Goal: Transaction & Acquisition: Purchase product/service

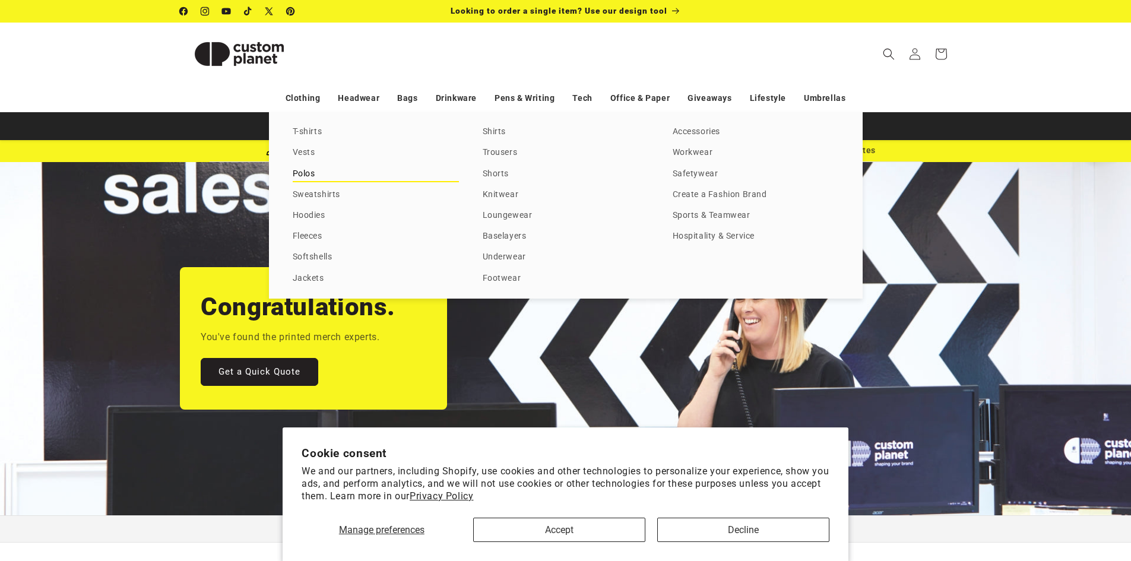
click at [307, 180] on link "Polos" at bounding box center [376, 174] width 166 height 16
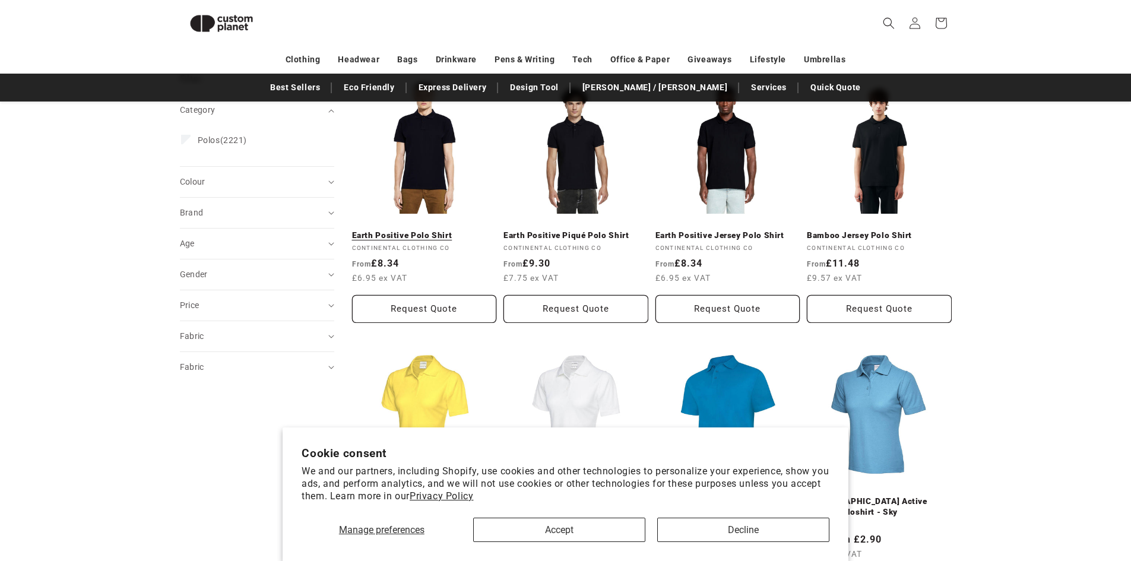
scroll to position [162, 0]
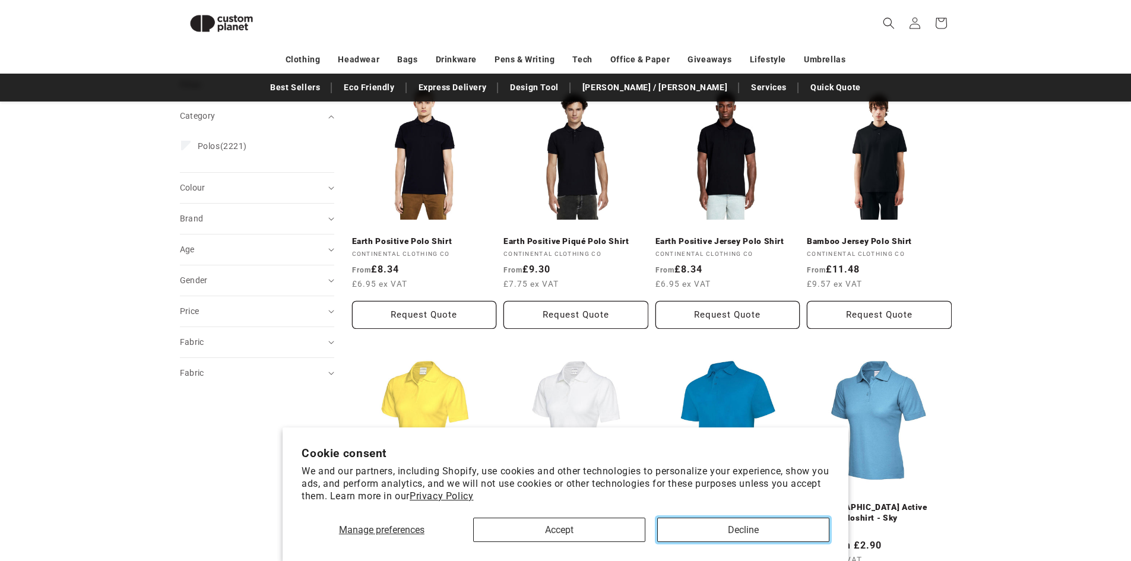
click at [686, 531] on button "Decline" at bounding box center [743, 530] width 172 height 24
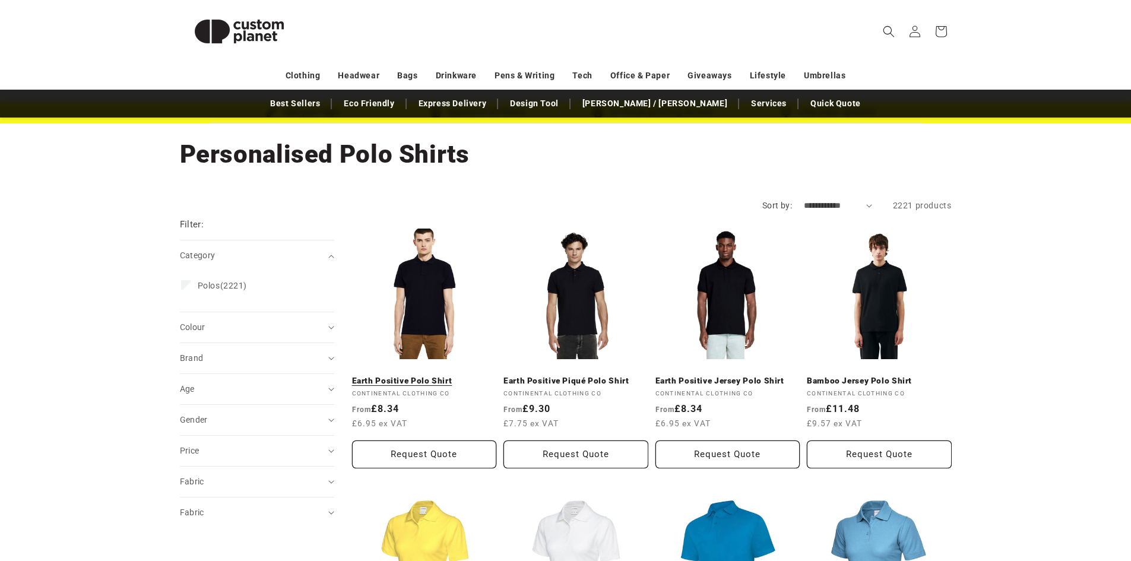
scroll to position [59, 0]
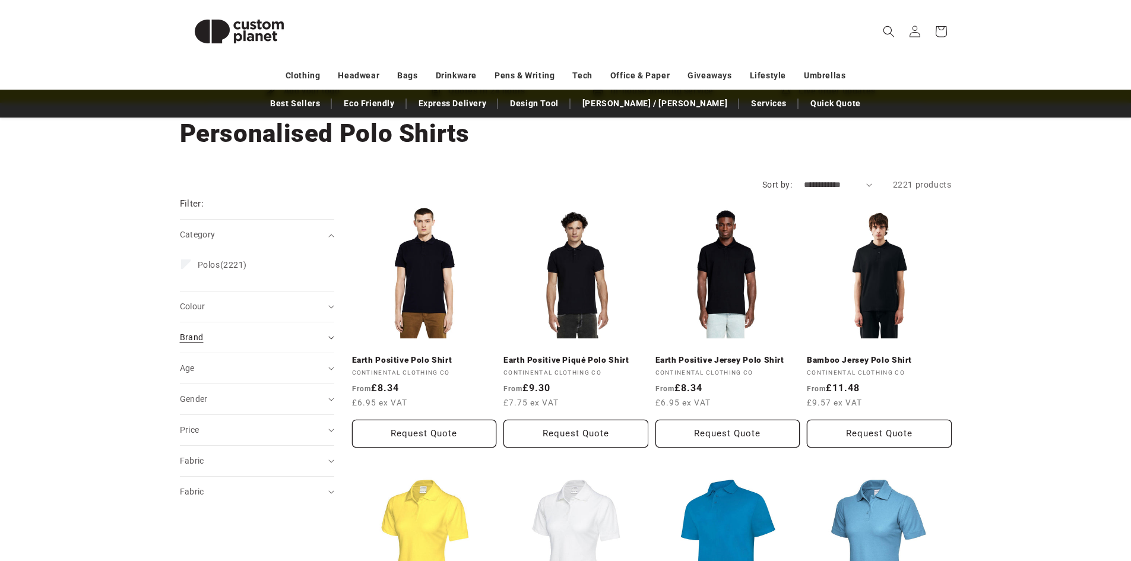
click at [234, 322] on summary "Brand (0)" at bounding box center [257, 337] width 154 height 30
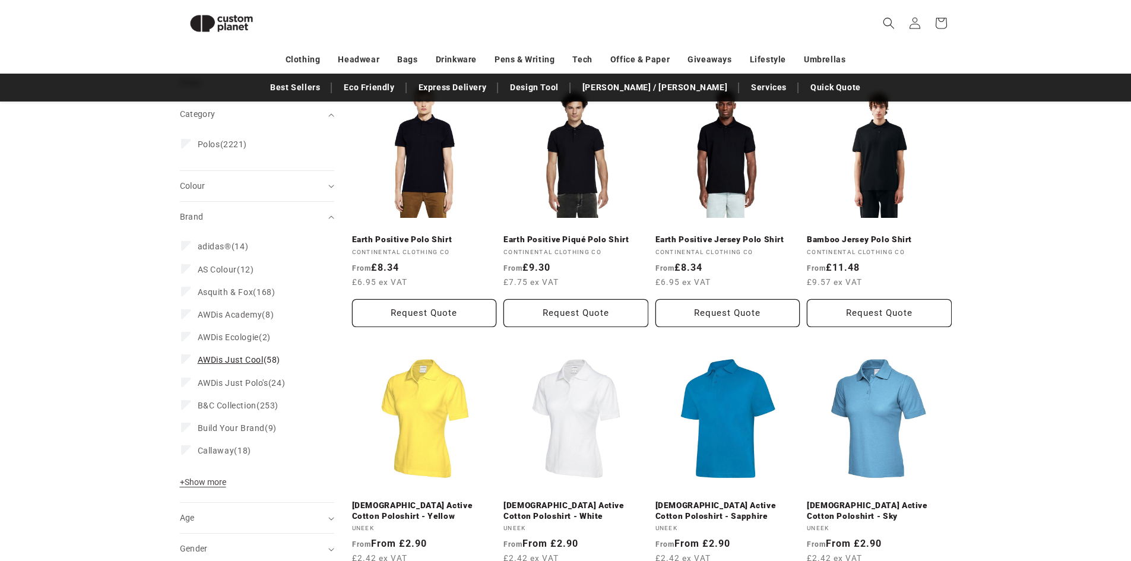
scroll to position [163, 0]
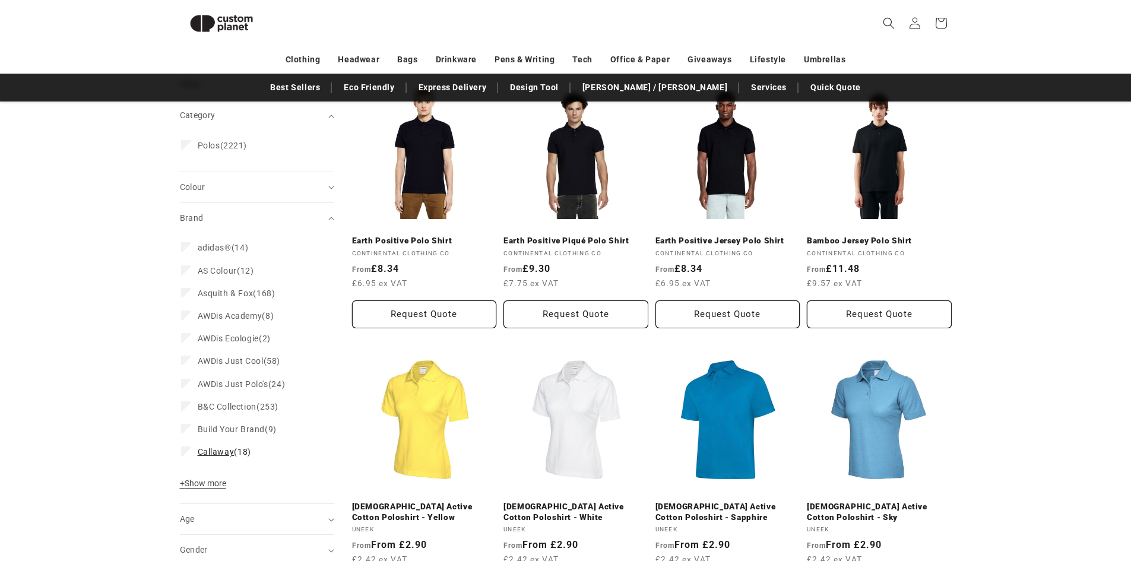
click at [252, 448] on label "Callaway (18) Callaway (18 products)" at bounding box center [253, 452] width 145 height 23
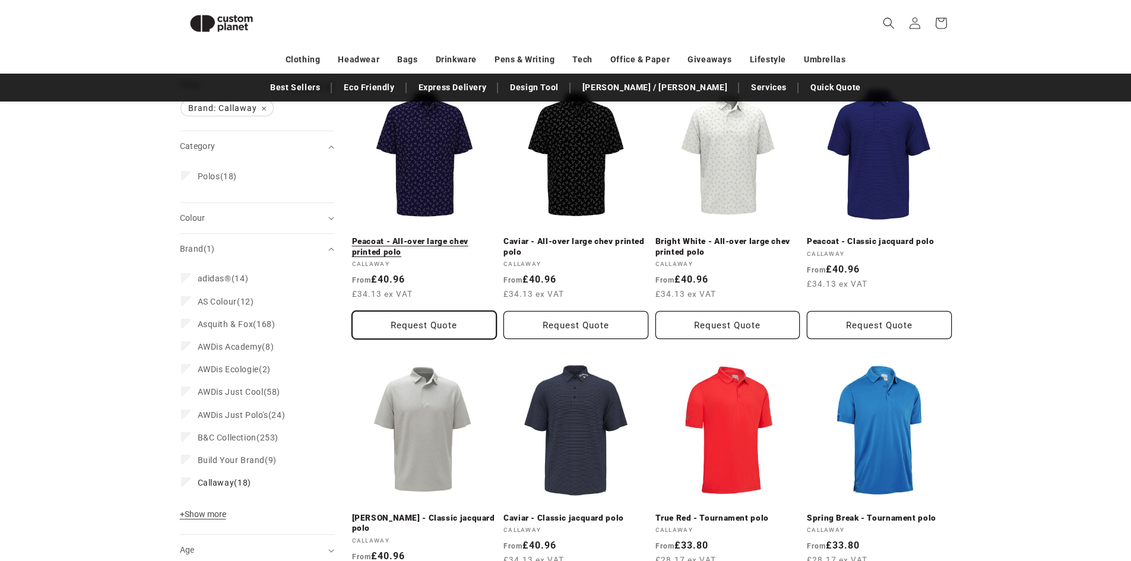
scroll to position [163, 0]
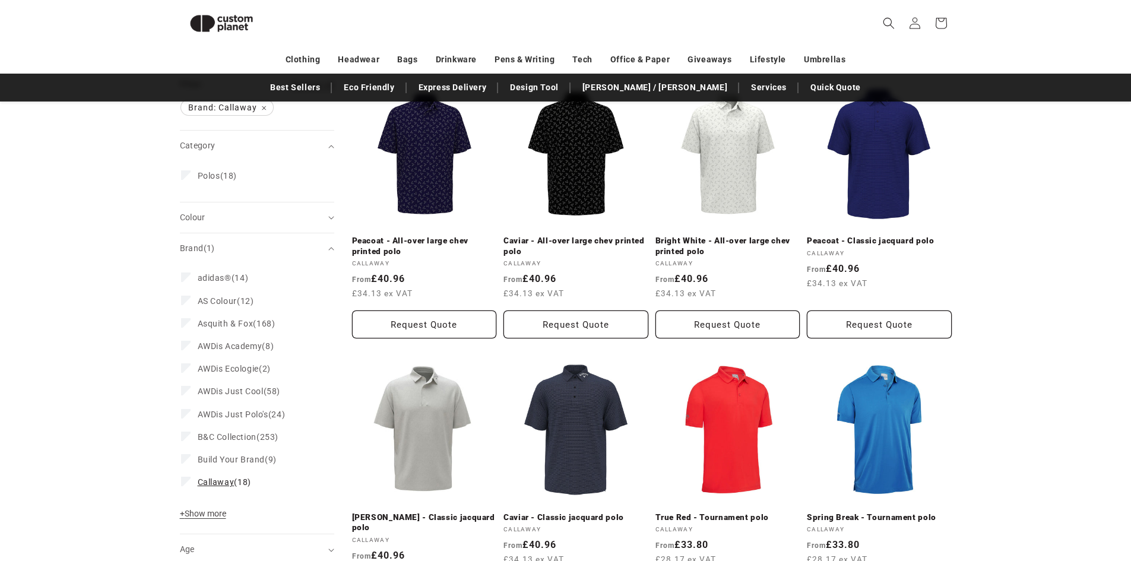
click at [252, 481] on label "Callaway (18) Callaway (18 products)" at bounding box center [253, 482] width 145 height 23
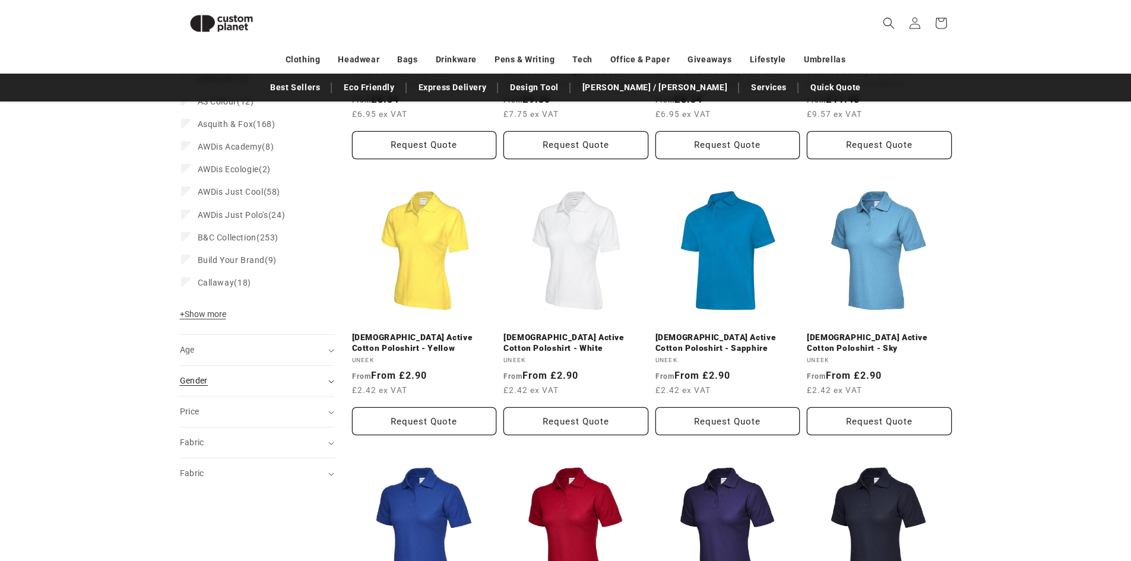
scroll to position [400, 0]
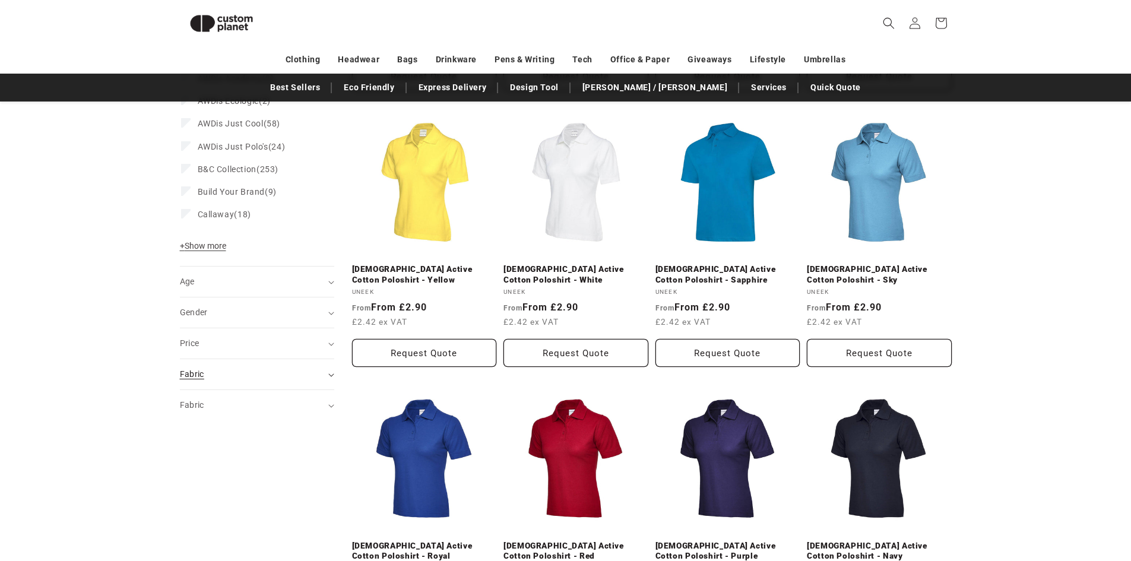
click at [252, 375] on div "Fabric (0)" at bounding box center [252, 374] width 144 height 12
click at [261, 403] on span "100% Cotton (244)" at bounding box center [235, 404] width 74 height 11
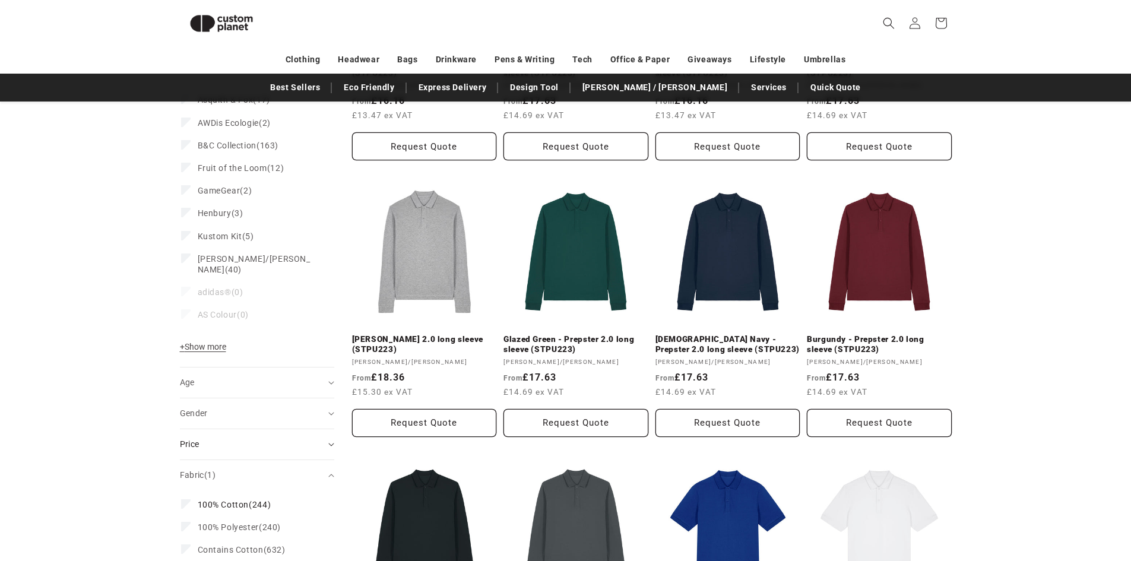
scroll to position [103, 0]
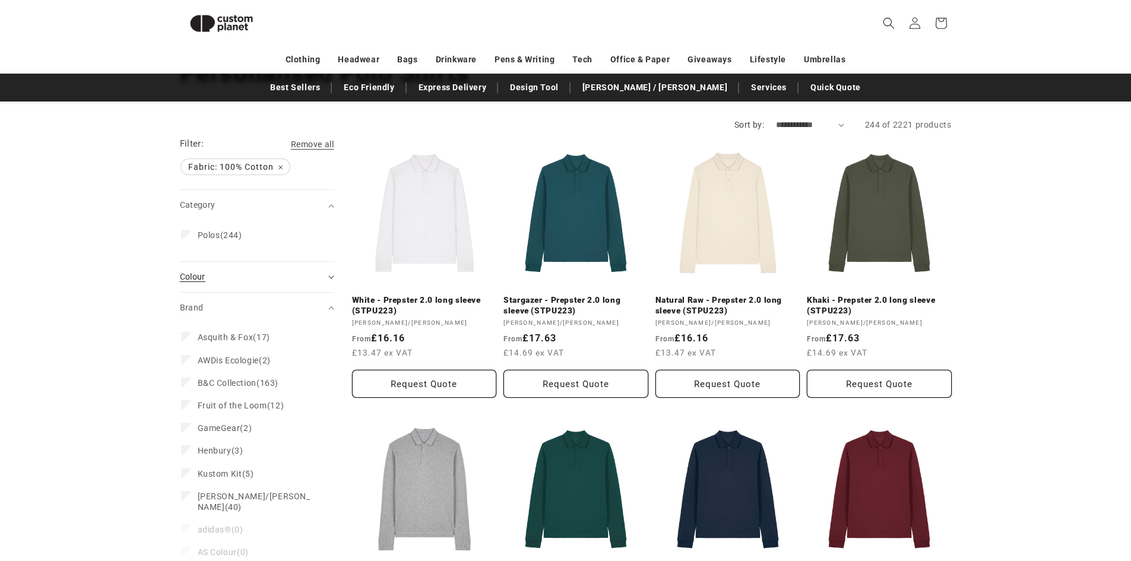
click at [214, 274] on div "Colour (0)" at bounding box center [252, 277] width 144 height 12
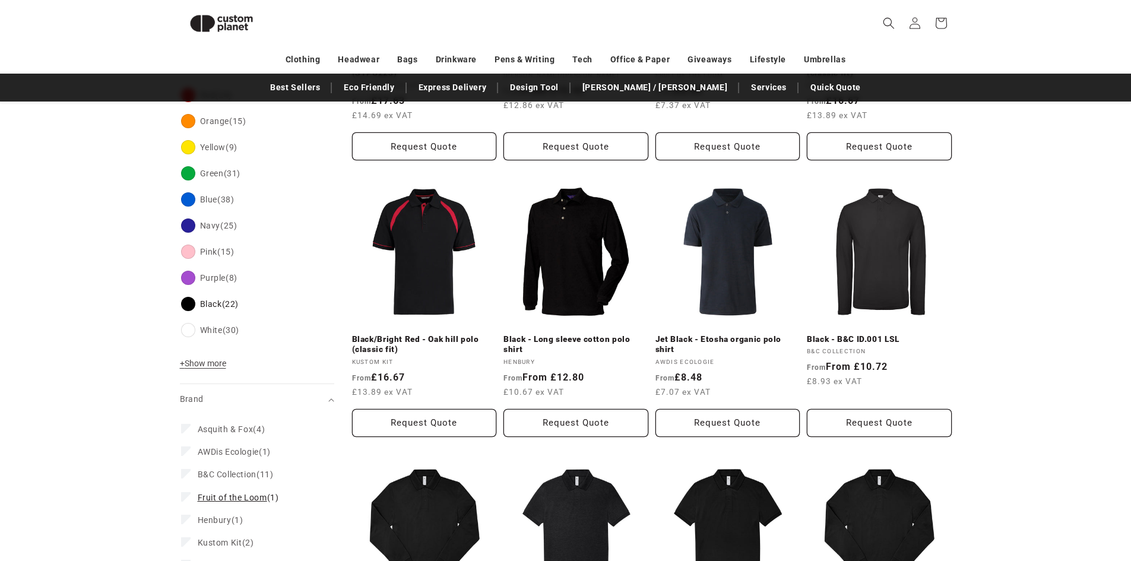
scroll to position [400, 0]
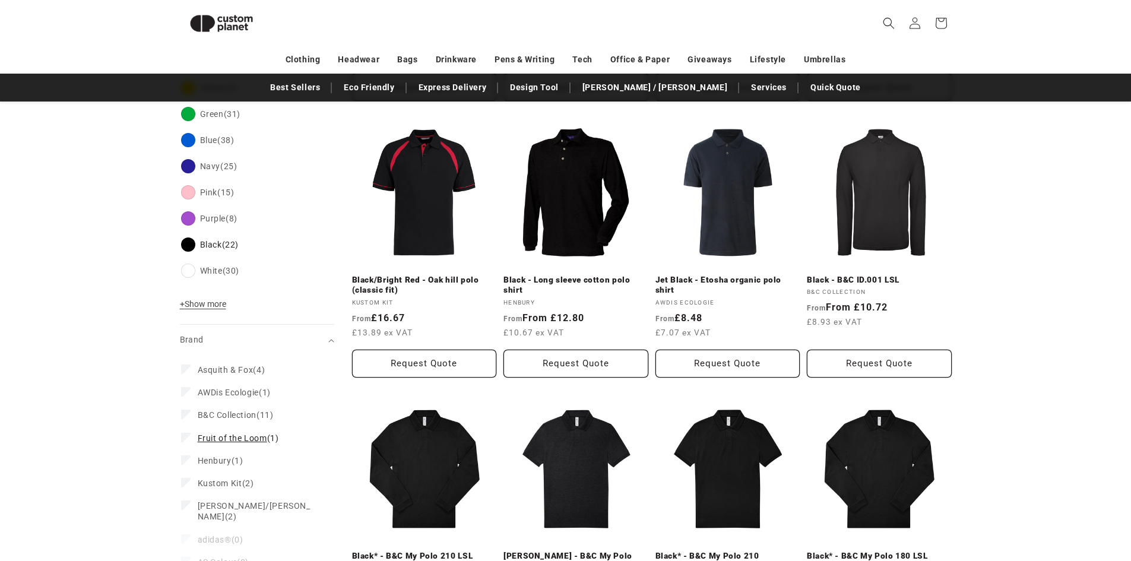
click at [251, 439] on span "Fruit of the Loom" at bounding box center [232, 437] width 69 height 9
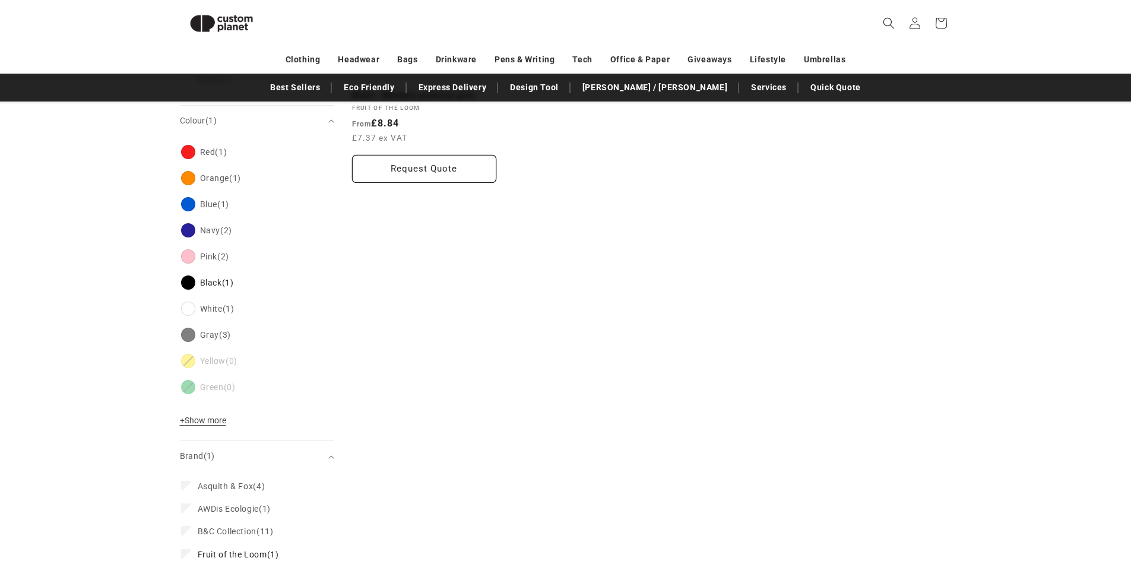
scroll to position [425, 0]
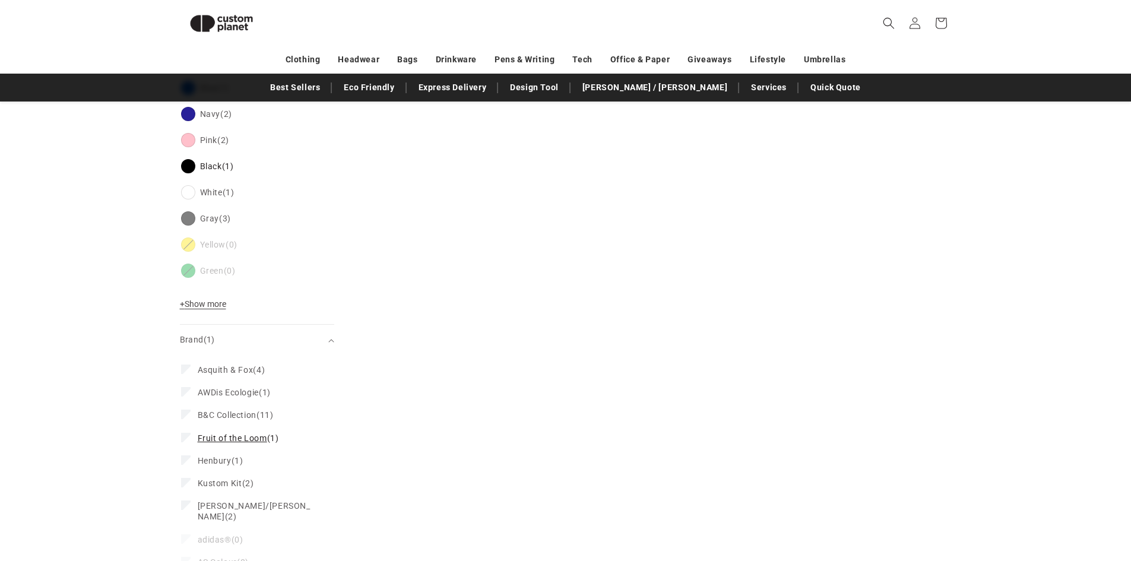
click at [221, 441] on span "Fruit of the Loom" at bounding box center [232, 437] width 69 height 9
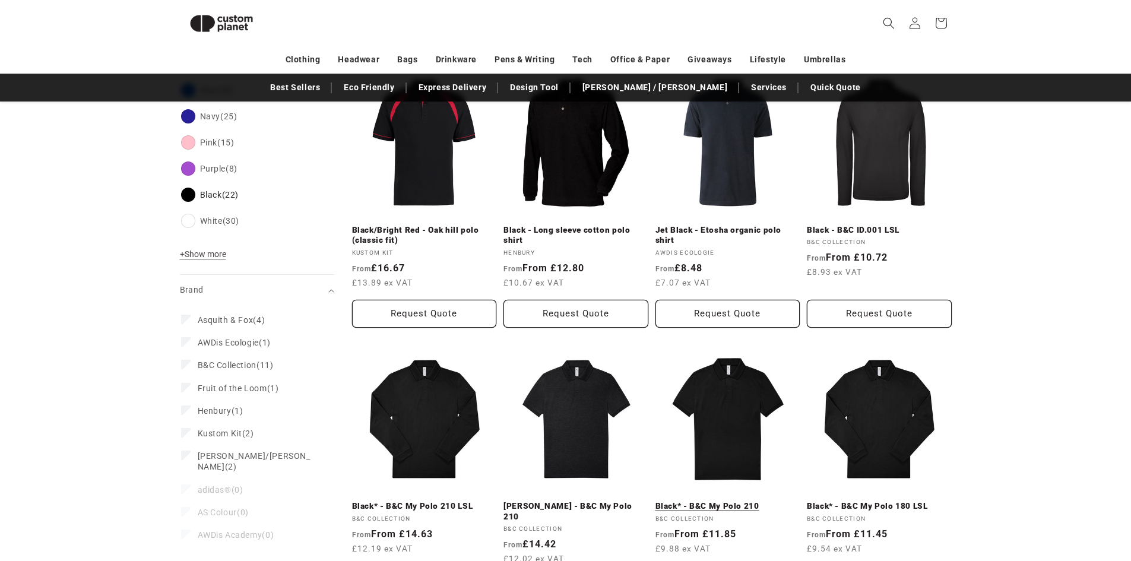
scroll to position [518, 0]
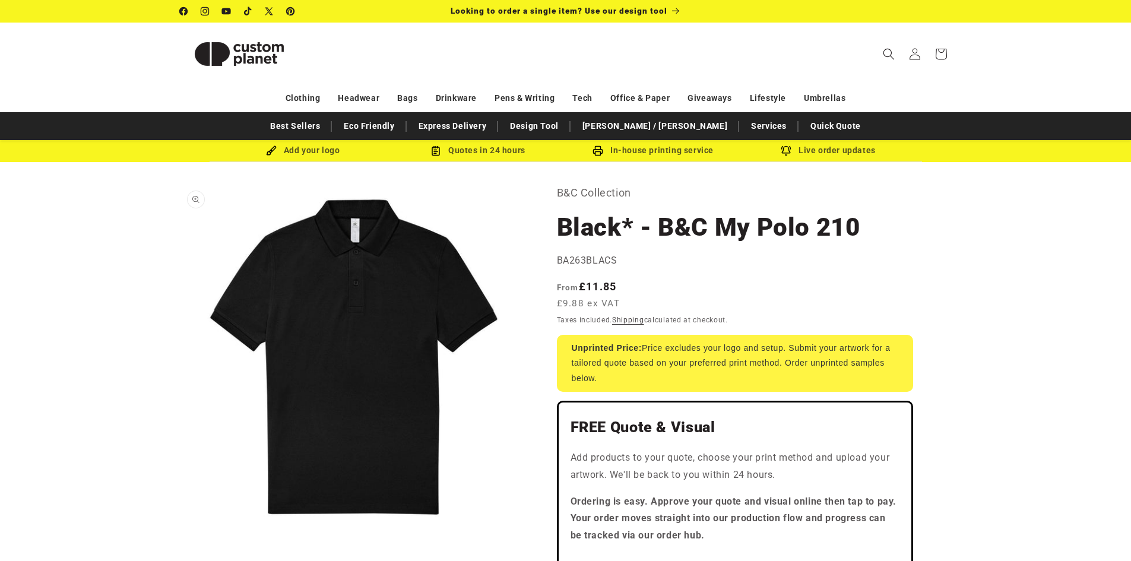
click at [180, 531] on button "Open media 1 in modal" at bounding box center [180, 531] width 0 height 0
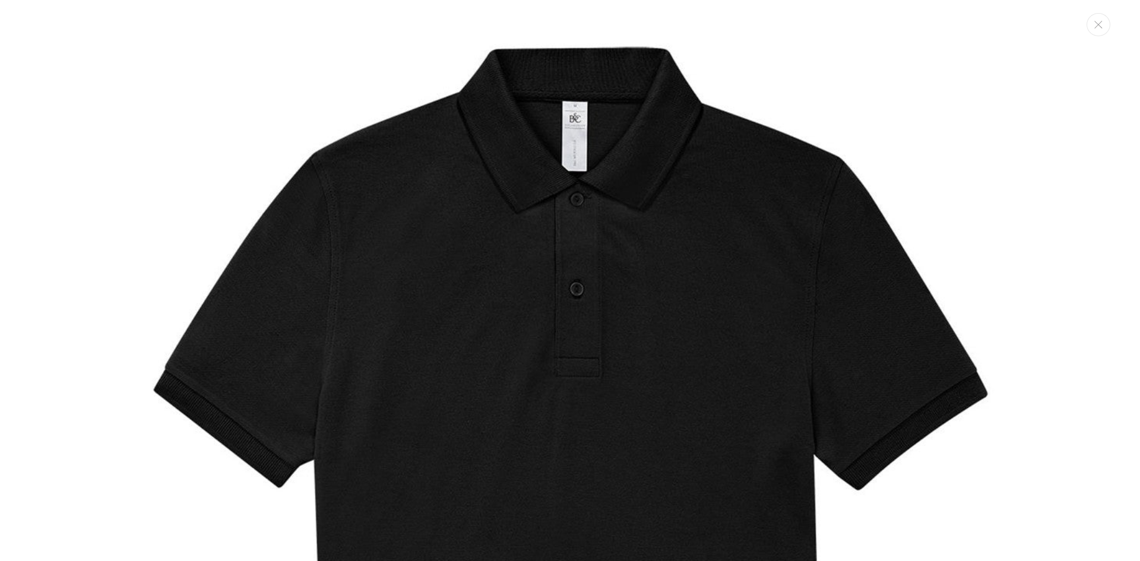
click at [325, 208] on img "Media gallery" at bounding box center [569, 504] width 1009 height 1009
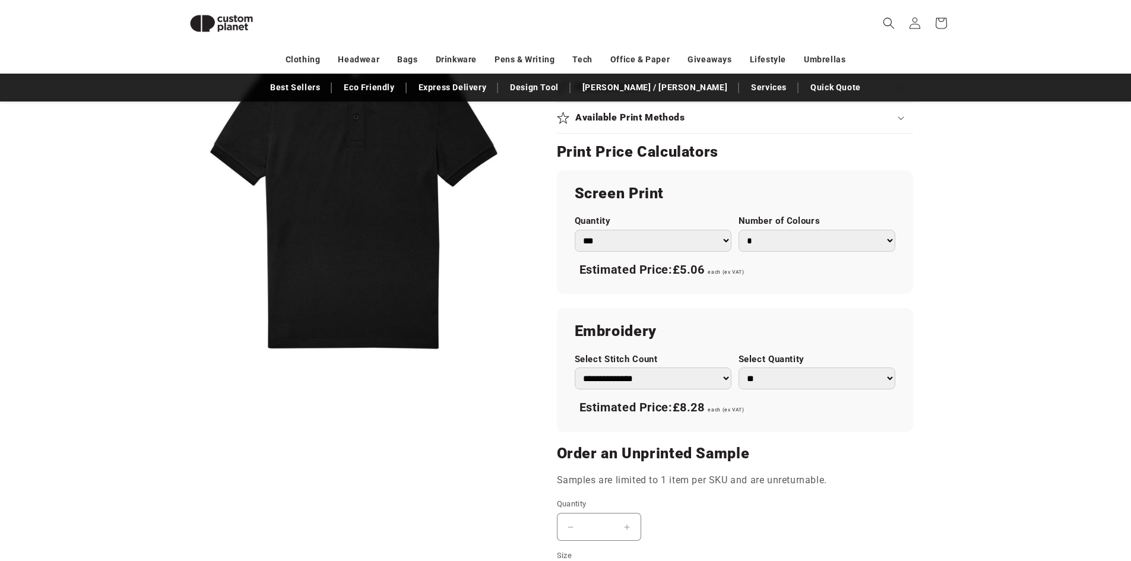
scroll to position [578, 0]
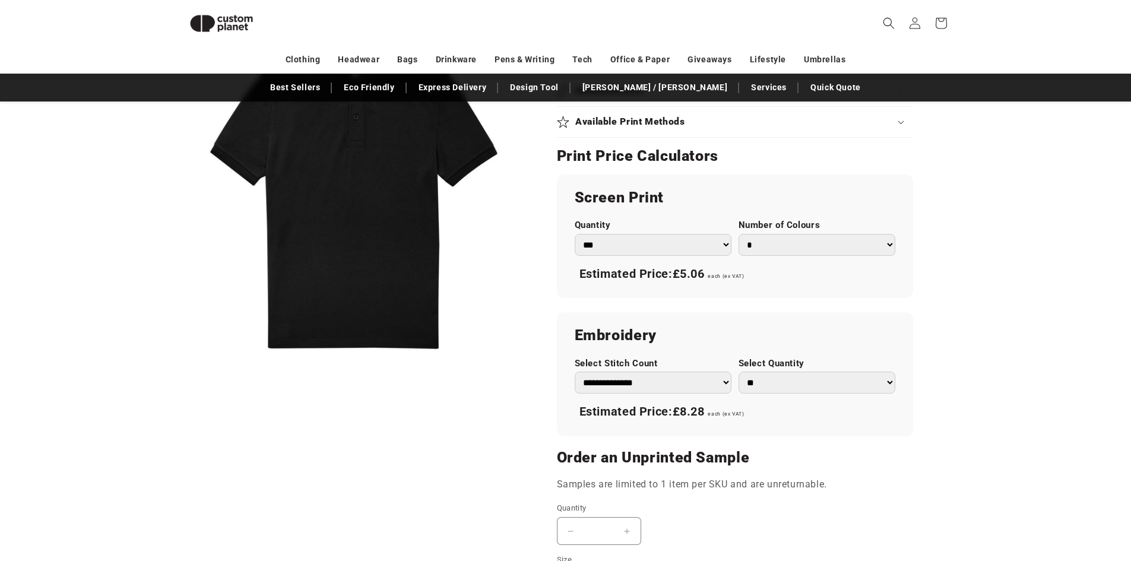
click at [672, 246] on select "*** *** *** **** **** **** ***** *****" at bounding box center [653, 245] width 157 height 22
click at [671, 247] on select "*** *** *** **** **** **** ***** *****" at bounding box center [653, 245] width 157 height 22
click at [652, 384] on select "**********" at bounding box center [653, 383] width 157 height 22
click at [652, 383] on select "**********" at bounding box center [653, 383] width 157 height 22
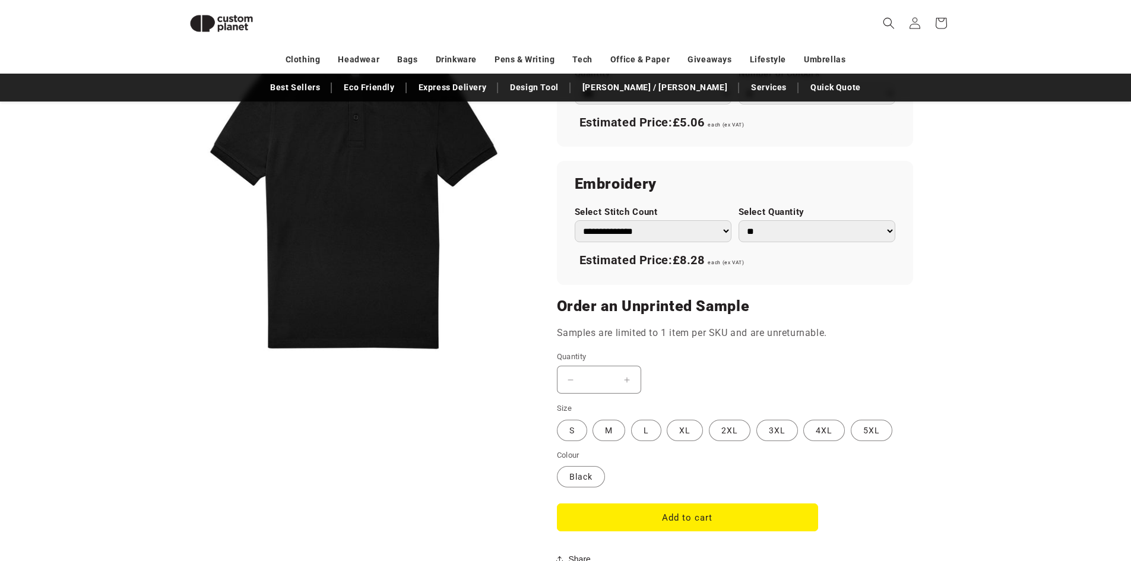
scroll to position [637, 0]
